Goal: Task Accomplishment & Management: Manage account settings

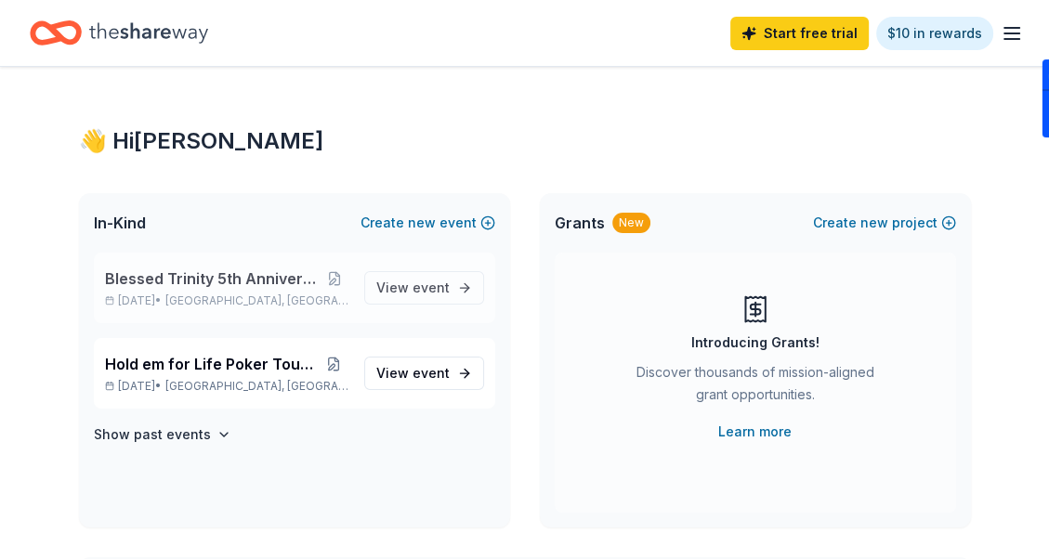
click at [281, 282] on span "Blessed Trinity 5th Anniversary Bingo" at bounding box center [213, 279] width 216 height 22
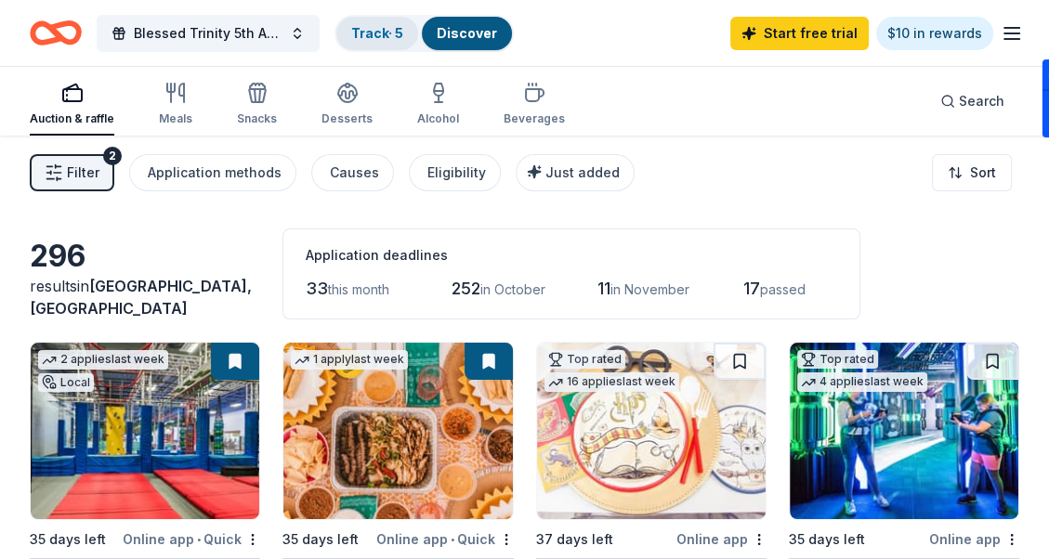
click at [382, 25] on link "Track · 5" at bounding box center [377, 33] width 52 height 16
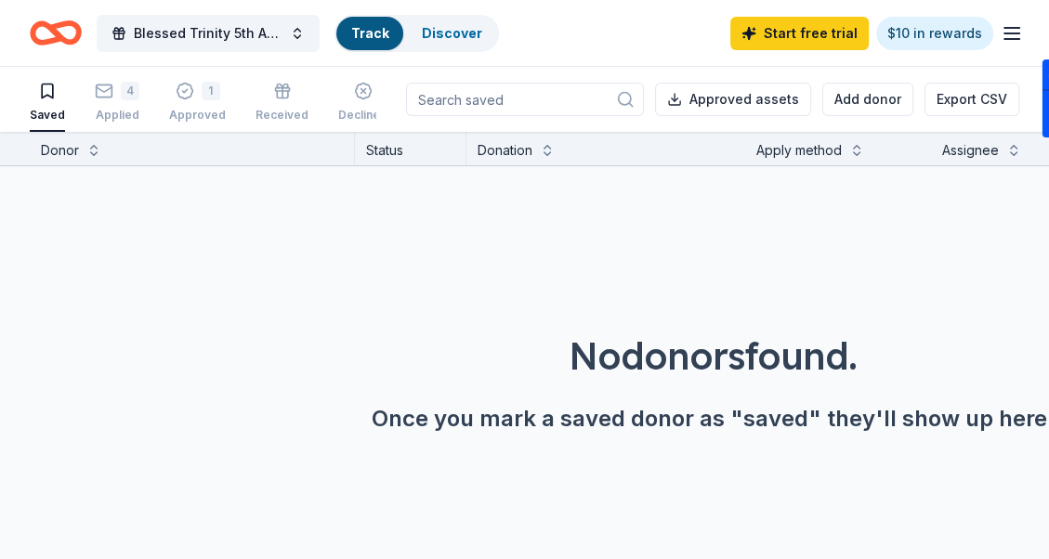
click at [385, 28] on link "Track" at bounding box center [369, 33] width 37 height 16
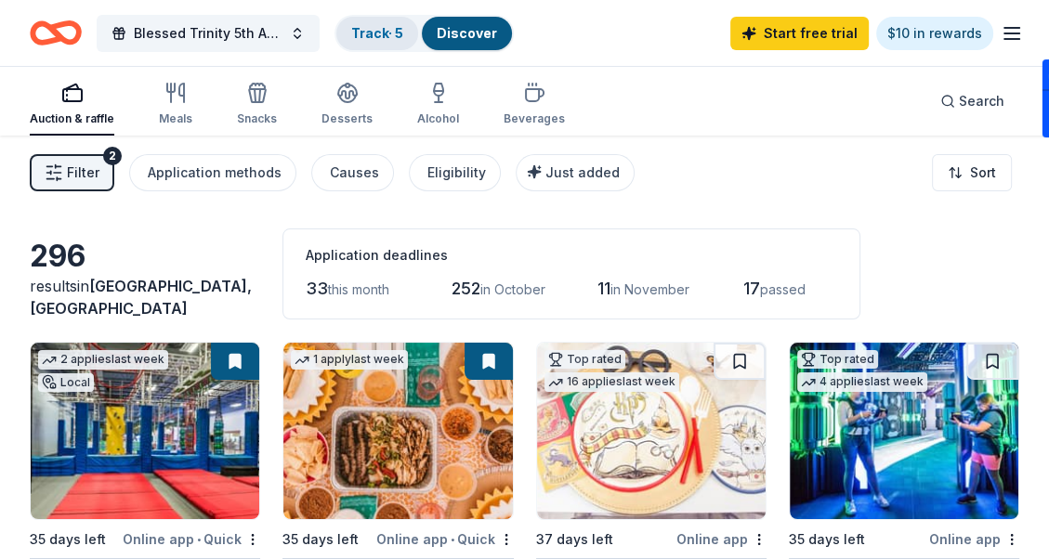
click at [367, 29] on link "Track · 5" at bounding box center [377, 33] width 52 height 16
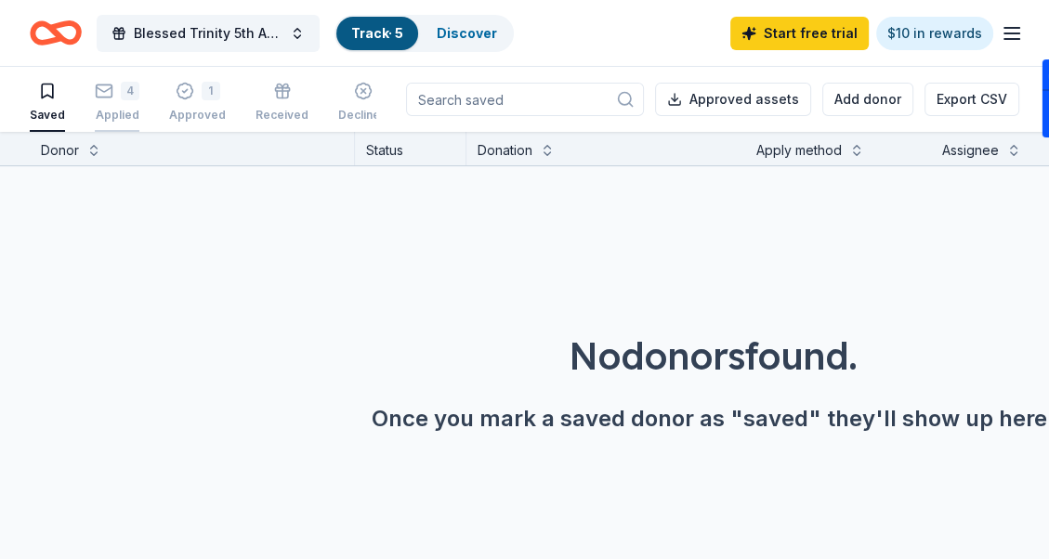
click at [113, 93] on div "4" at bounding box center [117, 91] width 45 height 19
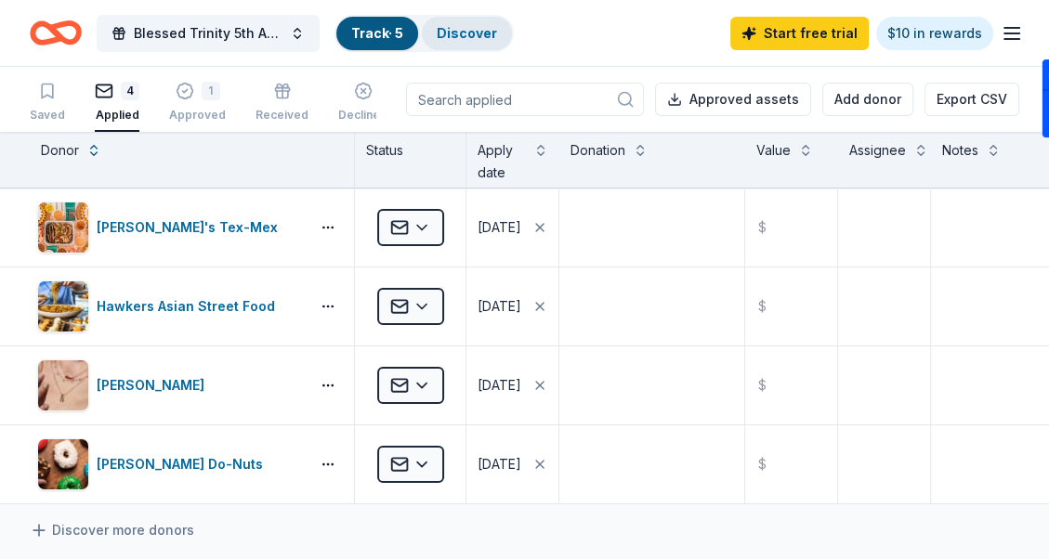
click at [463, 27] on link "Discover" at bounding box center [467, 33] width 60 height 16
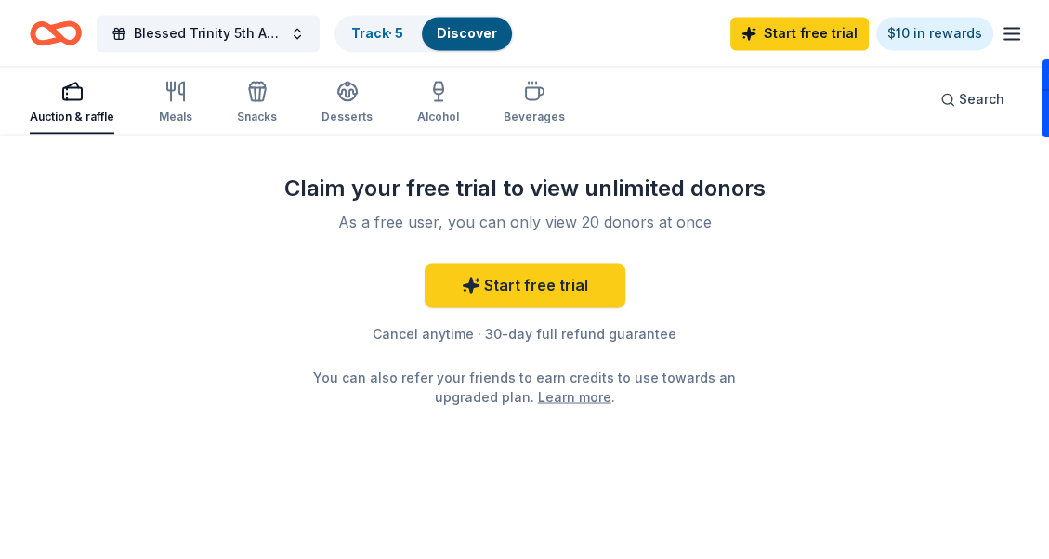
scroll to position [2301, 0]
